Goal: Information Seeking & Learning: Learn about a topic

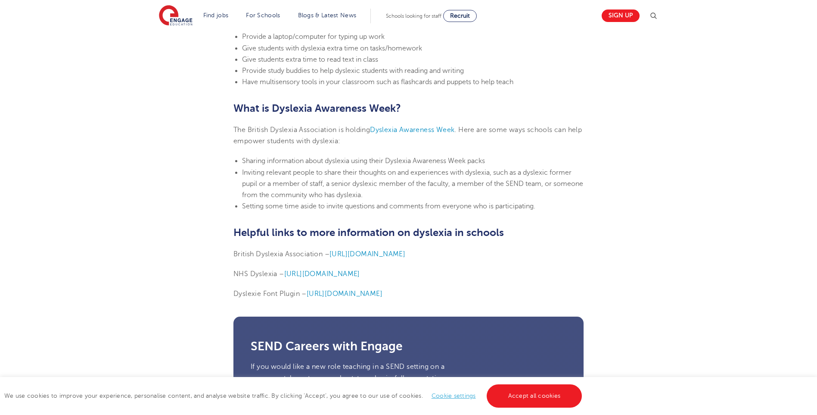
scroll to position [2025, 0]
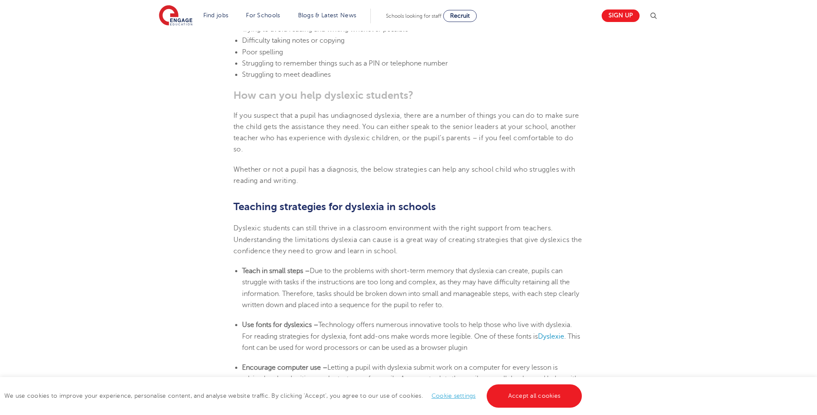
scroll to position [1422, 0]
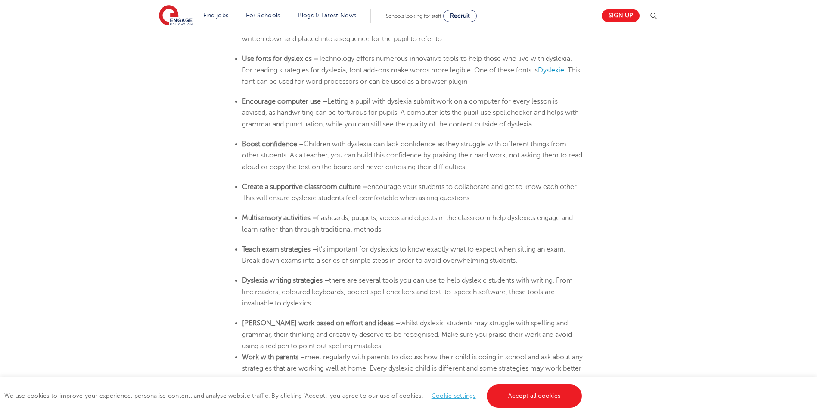
scroll to position [1508, 0]
